Goal: Task Accomplishment & Management: Manage account settings

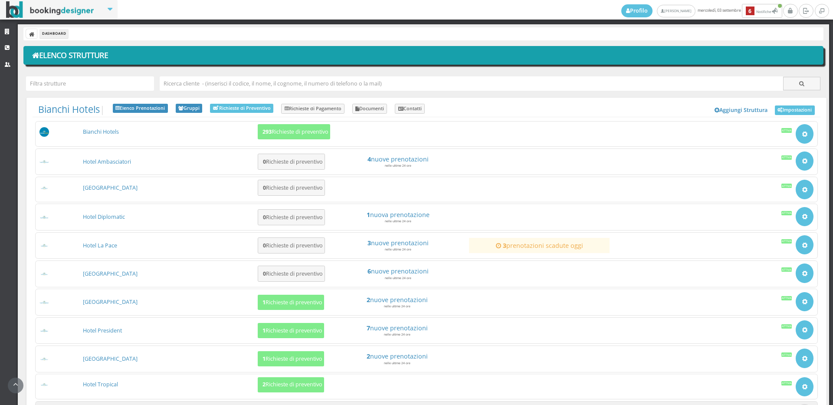
scroll to position [80, 0]
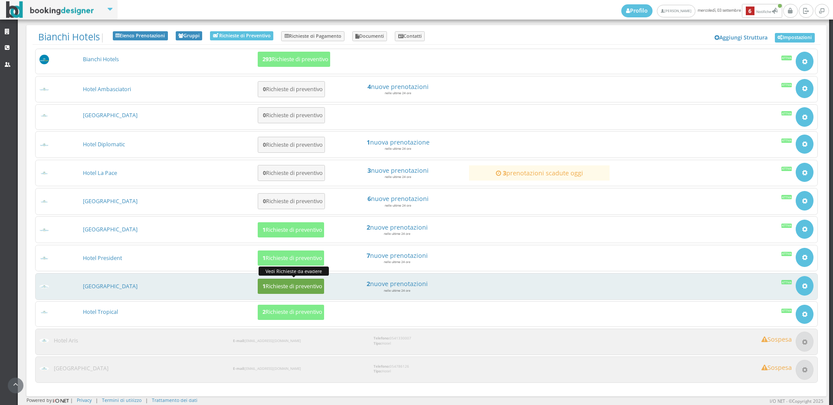
click at [314, 290] on button "1 Richieste di preventivo" at bounding box center [291, 285] width 66 height 15
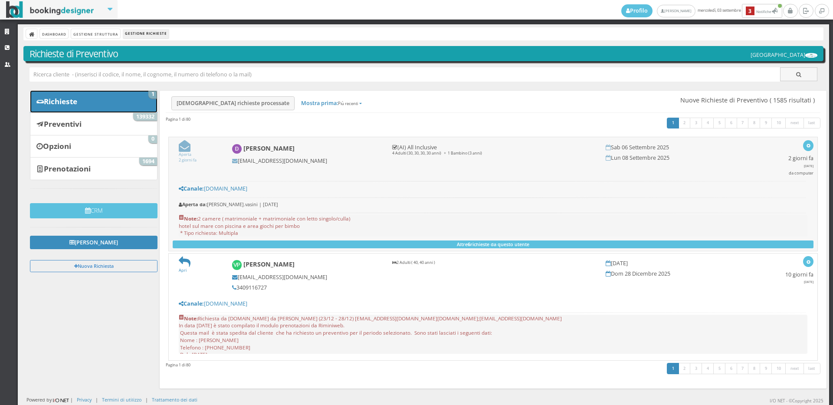
click at [87, 111] on link "Richieste 1" at bounding box center [93, 101] width 127 height 23
click at [99, 111] on link "Richieste 1" at bounding box center [93, 101] width 127 height 23
click at [115, 173] on link "Prenotazioni 1694" at bounding box center [93, 168] width 127 height 23
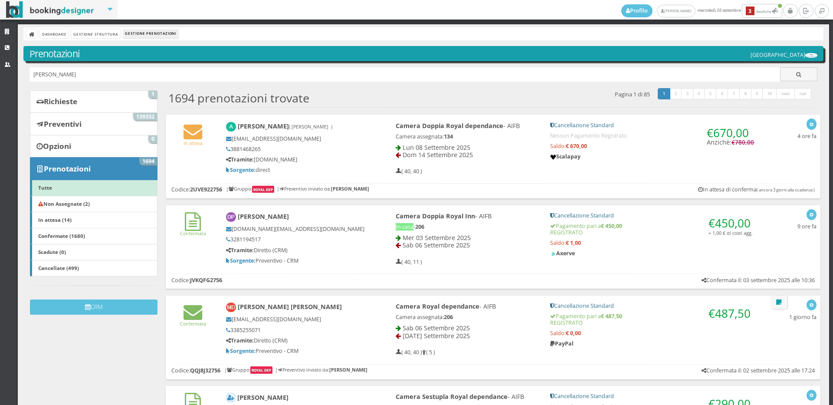
type input "FORSTER"
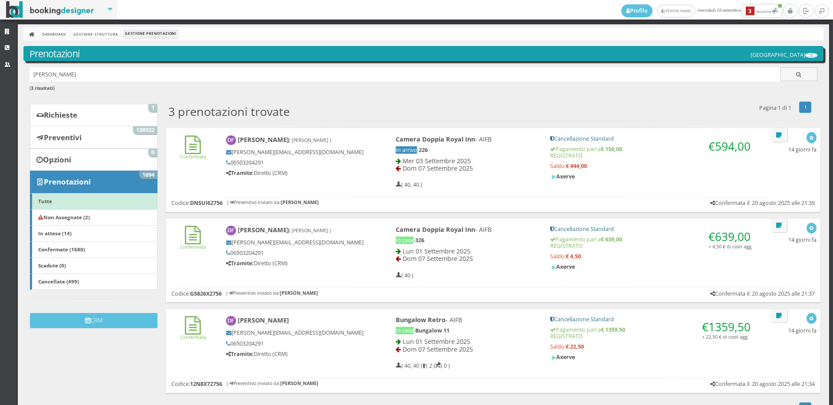
drag, startPoint x: 283, startPoint y: 164, endPoint x: 229, endPoint y: 163, distance: 54.2
click at [229, 163] on h5 "06503204291" at bounding box center [296, 162] width 140 height 7
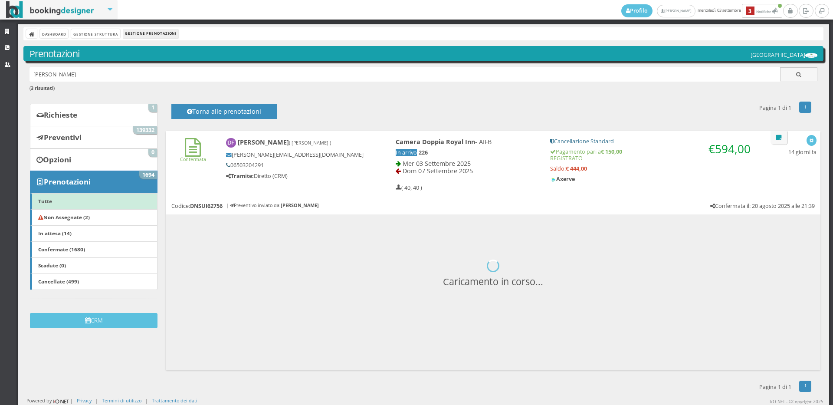
copy h5 "06503204291"
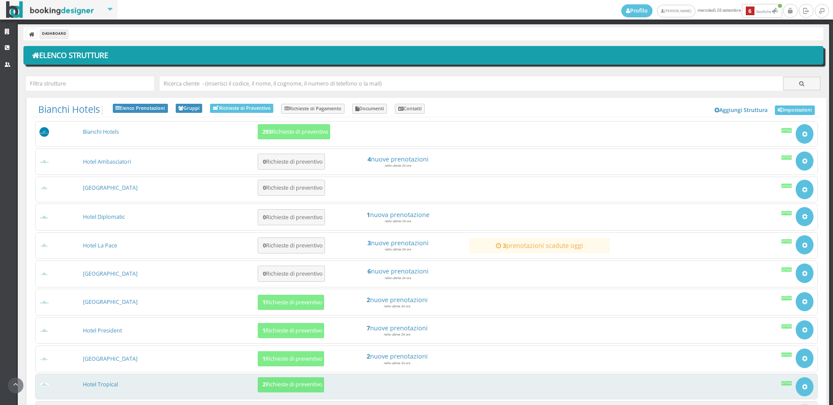
scroll to position [48, 0]
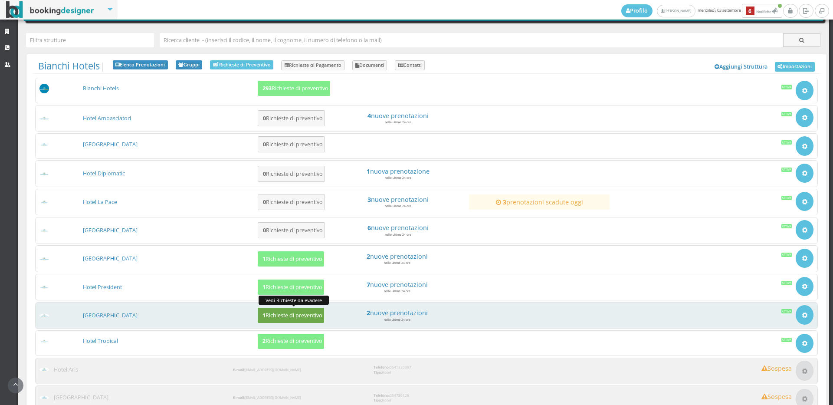
click at [287, 313] on h5 "1 Richieste di preventivo" at bounding box center [291, 315] width 62 height 7
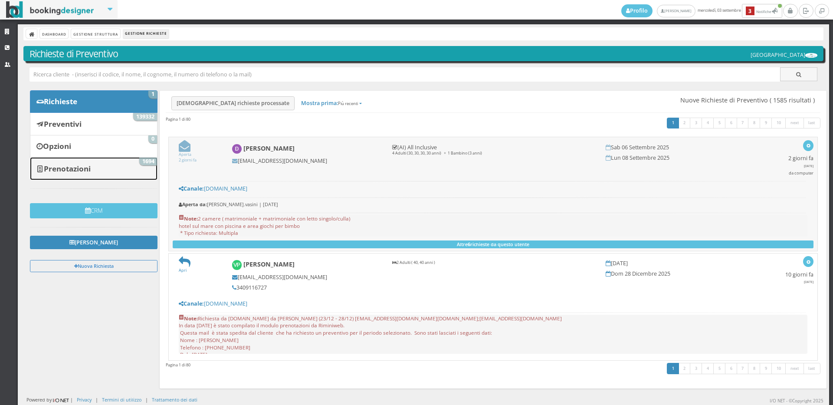
click at [76, 163] on link "Prenotazioni 1694" at bounding box center [93, 168] width 127 height 23
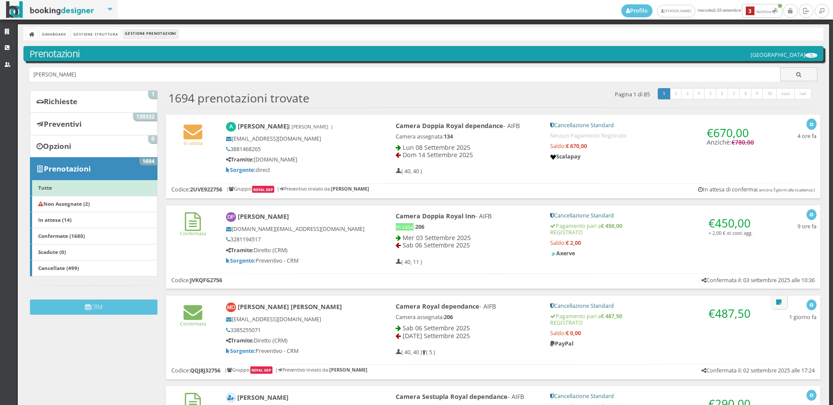
type input "SPERA"
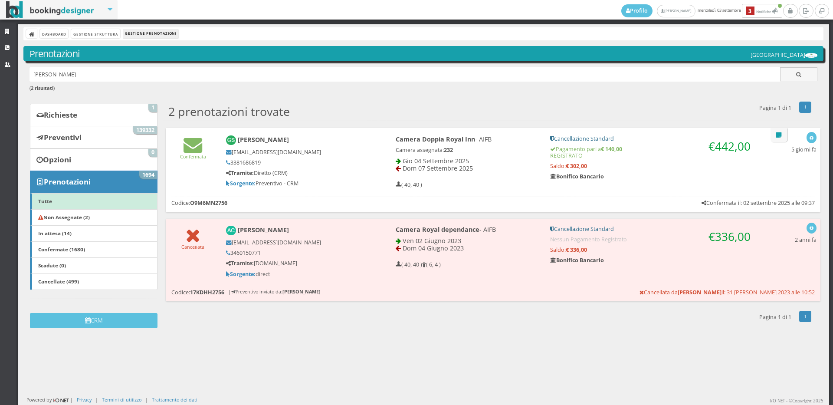
drag, startPoint x: 274, startPoint y: 158, endPoint x: 223, endPoint y: 133, distance: 56.4
click at [223, 133] on div "Giorgio Spera rughetti.francesca@hotmail.it 3381686819 Tramite: Diretto (CRM) S…" at bounding box center [296, 160] width 152 height 59
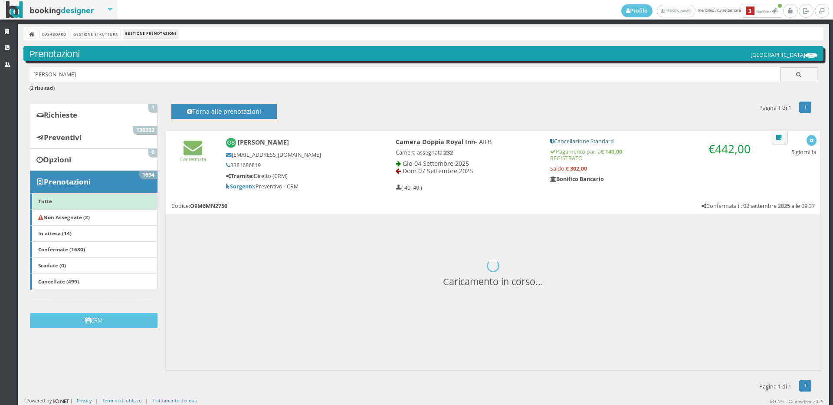
click at [304, 82] on div "SPERA ( 2 risultati )" at bounding box center [423, 84] width 800 height 34
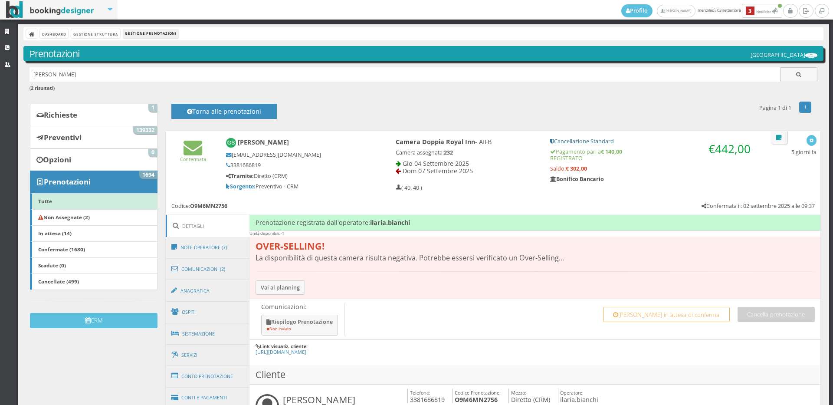
scroll to position [144, 0]
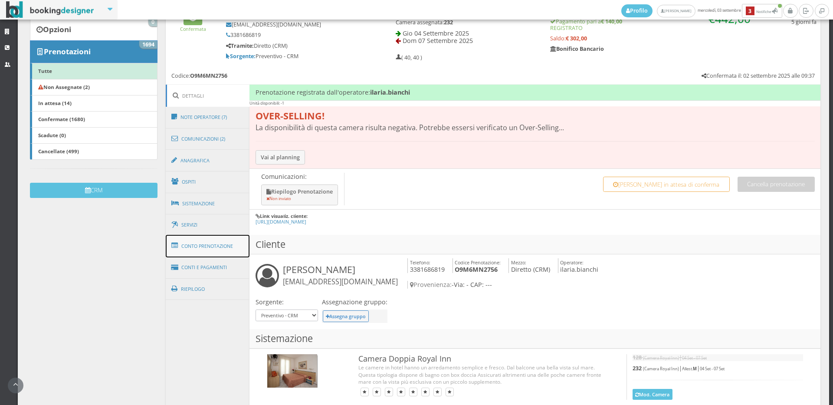
click at [213, 245] on link "Conto Prenotazione" at bounding box center [208, 246] width 84 height 23
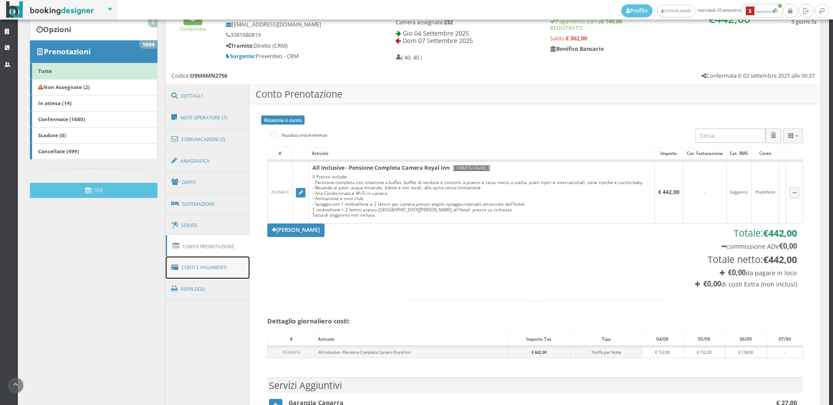
click at [209, 266] on link "Conti e Pagamenti" at bounding box center [208, 267] width 84 height 22
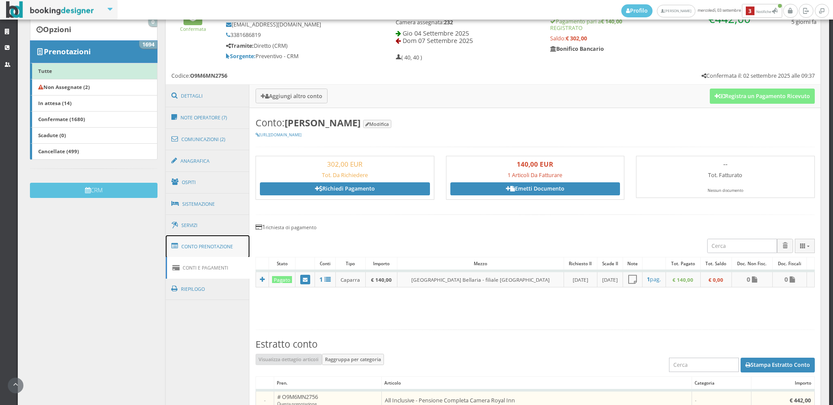
click at [219, 239] on link "Conto Prenotazione" at bounding box center [208, 246] width 84 height 23
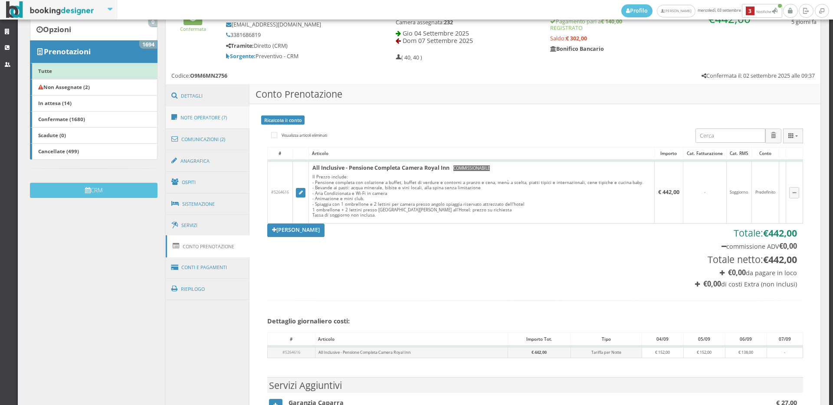
scroll to position [0, 0]
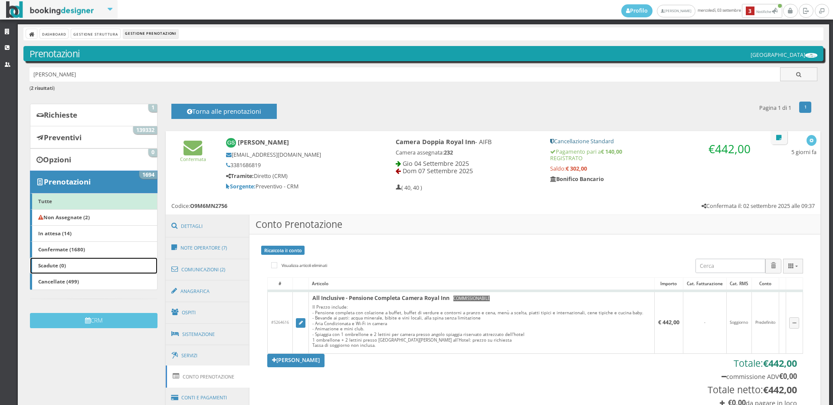
click at [94, 264] on link "Scadute (0)" at bounding box center [93, 265] width 127 height 16
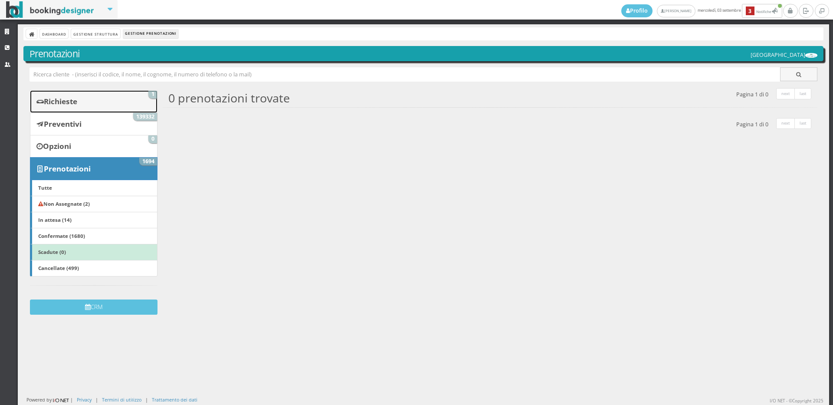
click at [96, 106] on link "Richieste 1" at bounding box center [93, 101] width 127 height 23
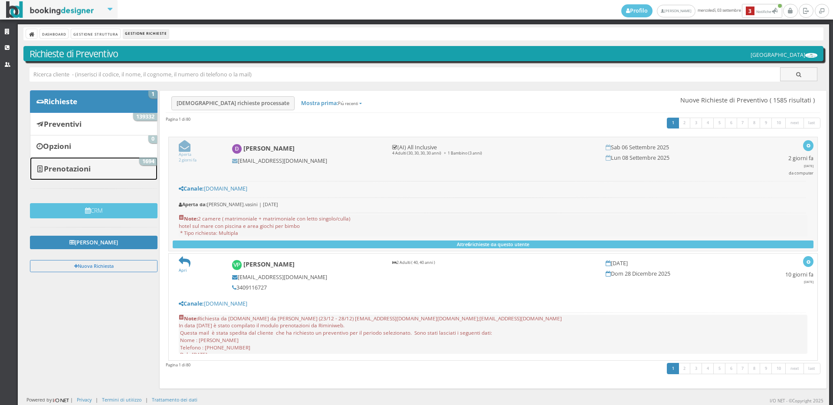
click at [103, 166] on link "Prenotazioni 1694" at bounding box center [93, 168] width 127 height 23
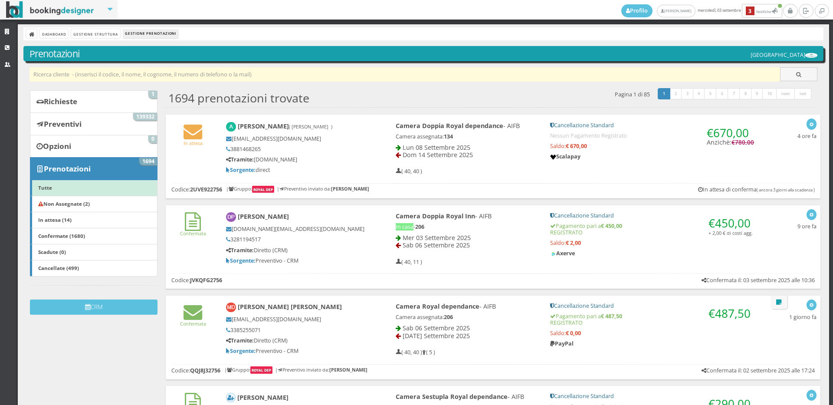
click at [178, 79] on input "text" at bounding box center [404, 74] width 751 height 14
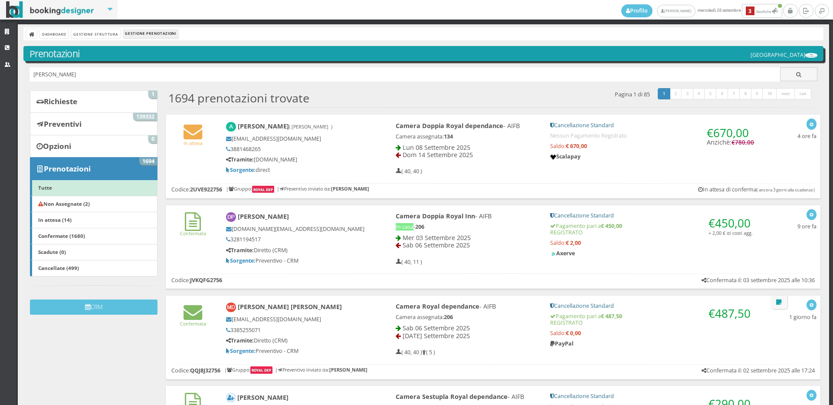
type input "SPERA"
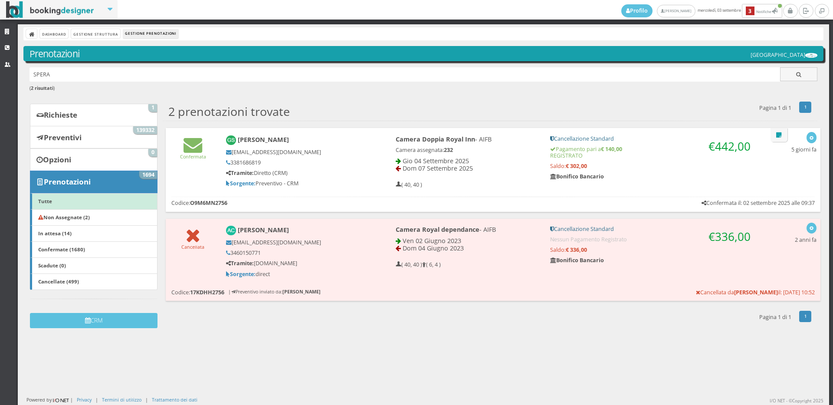
click at [212, 177] on div "Confermata [PERSON_NAME] [PERSON_NAME][EMAIL_ADDRESS][DOMAIN_NAME] 3381686819 T…" at bounding box center [493, 160] width 654 height 64
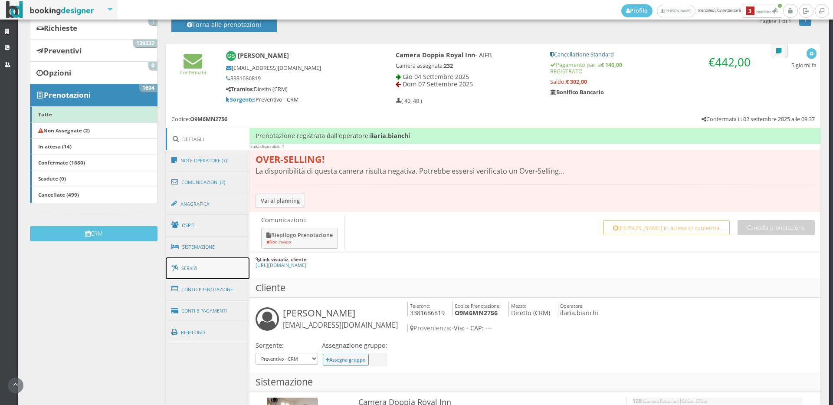
click at [214, 274] on link "Servizi" at bounding box center [208, 268] width 84 height 22
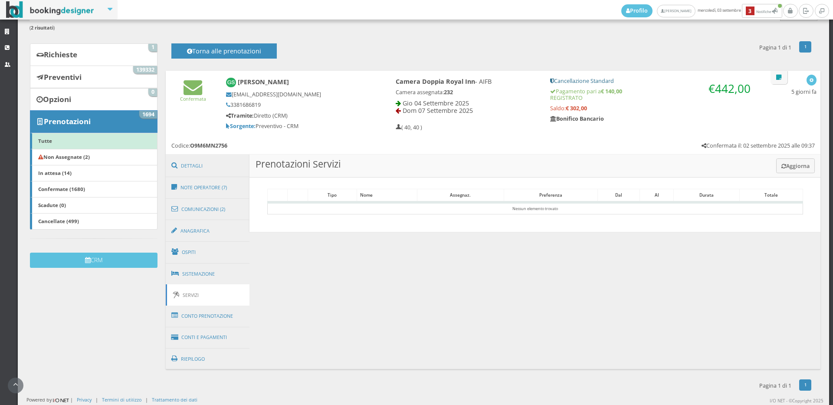
scroll to position [66, 0]
click at [216, 287] on link "Servizi" at bounding box center [208, 295] width 84 height 22
click at [208, 318] on link "Conto Prenotazione" at bounding box center [208, 316] width 84 height 23
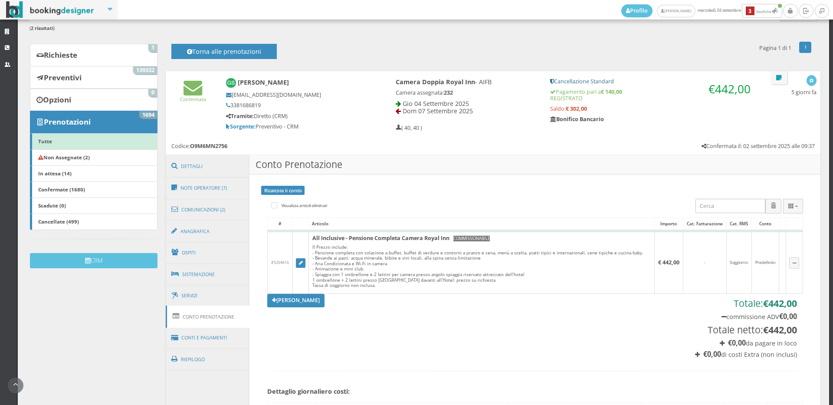
scroll to position [163, 0]
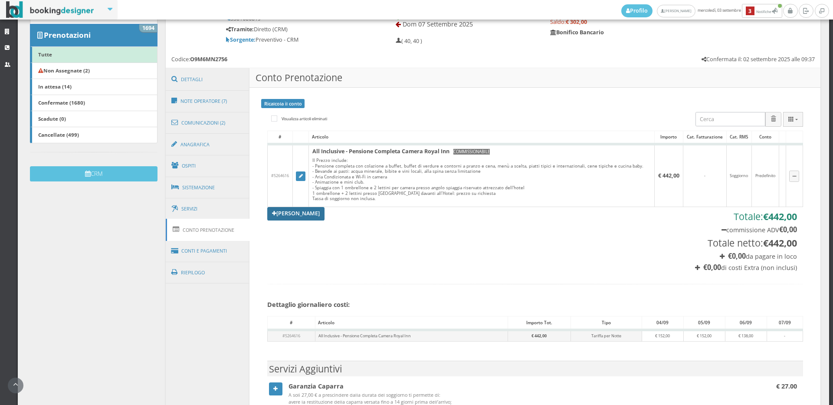
click at [303, 212] on link "[PERSON_NAME]" at bounding box center [295, 213] width 57 height 13
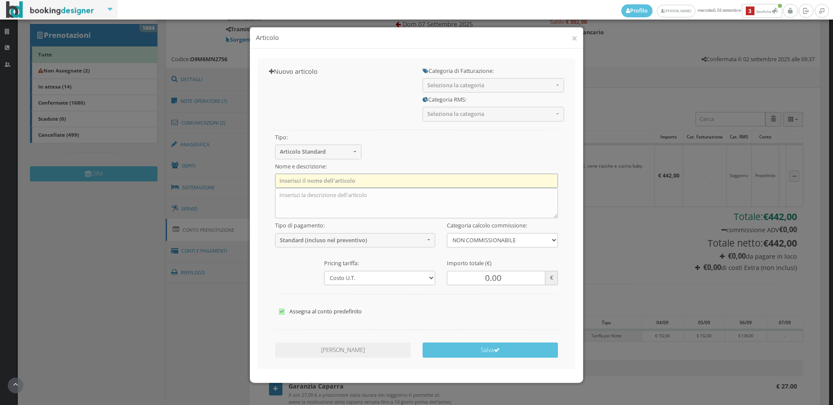
click at [317, 176] on input "text" at bounding box center [416, 180] width 283 height 14
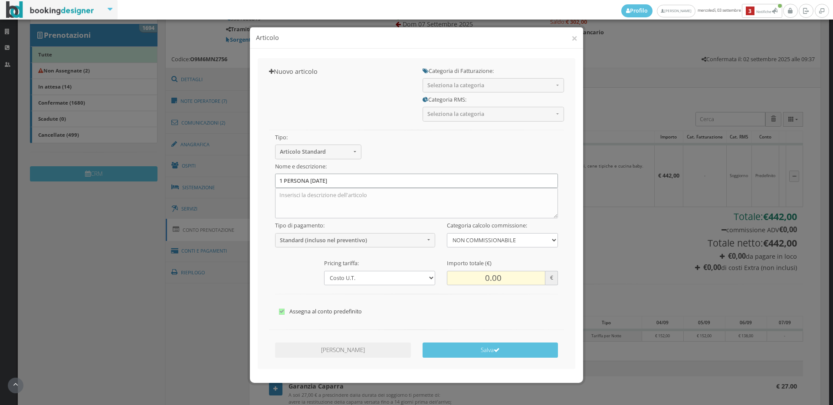
type input "1 PERSONA [DATE]"
drag, startPoint x: 505, startPoint y: 275, endPoint x: 468, endPoint y: 278, distance: 37.0
click at [468, 278] on input "0.00" at bounding box center [496, 278] width 98 height 14
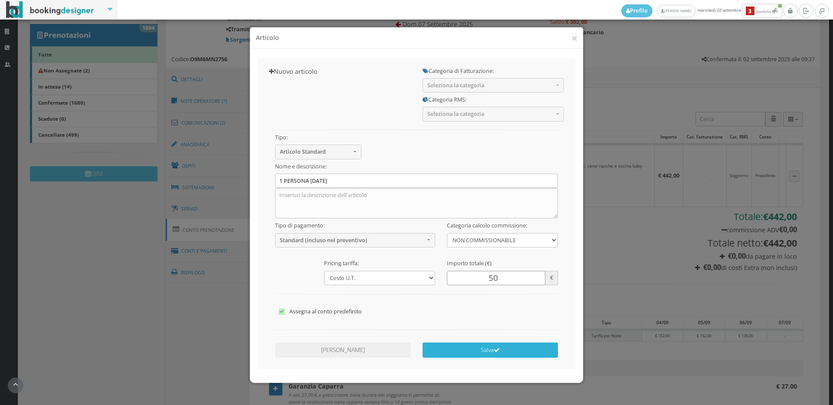
type input "50"
click at [520, 352] on button "Salva" at bounding box center [490, 349] width 136 height 15
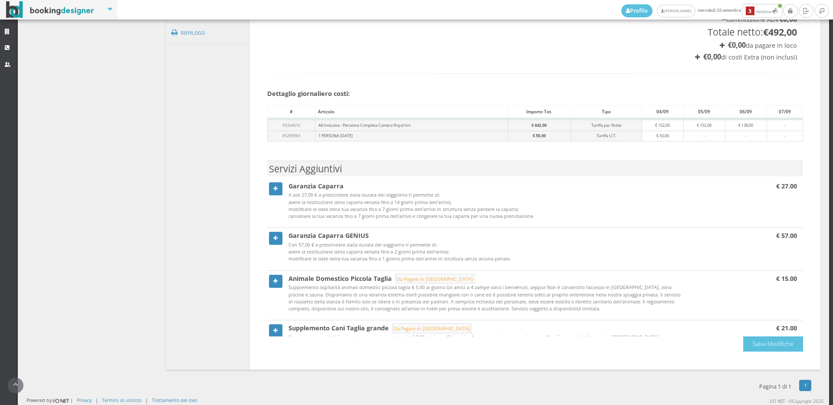
scroll to position [144, 0]
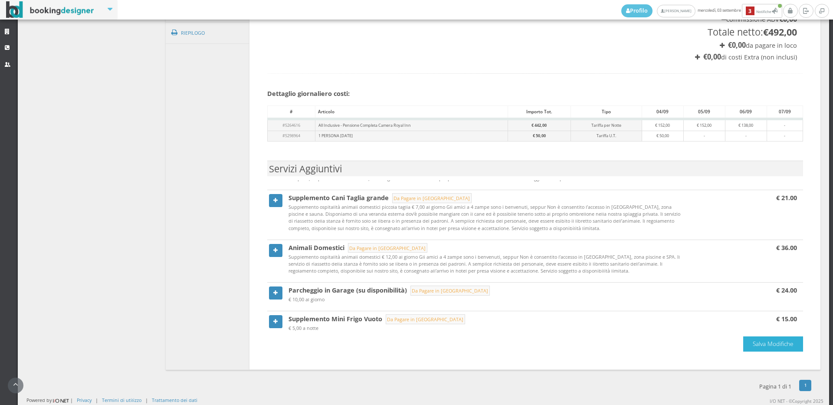
click at [763, 342] on button "Salva Modifiche" at bounding box center [773, 343] width 60 height 15
